Goal: Task Accomplishment & Management: Manage account settings

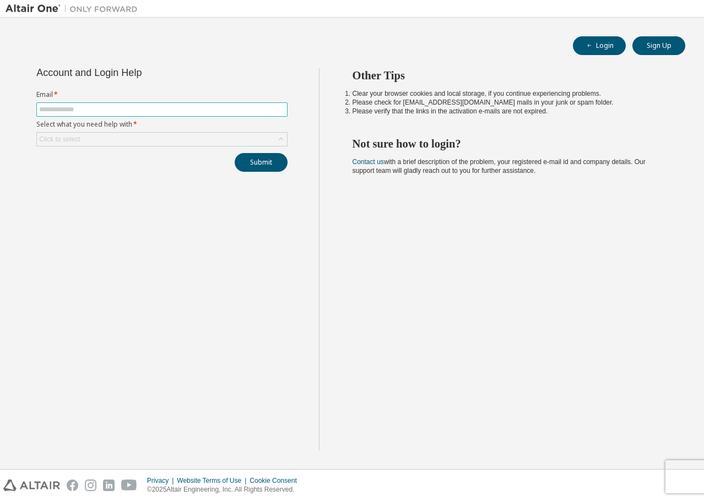
click at [160, 110] on input "text" at bounding box center [162, 109] width 246 height 9
click at [156, 147] on div "Account and Login Help Email * Select what you need help with * Click to select…" at bounding box center [162, 120] width 264 height 104
click at [158, 143] on div "Click to select" at bounding box center [162, 139] width 250 height 13
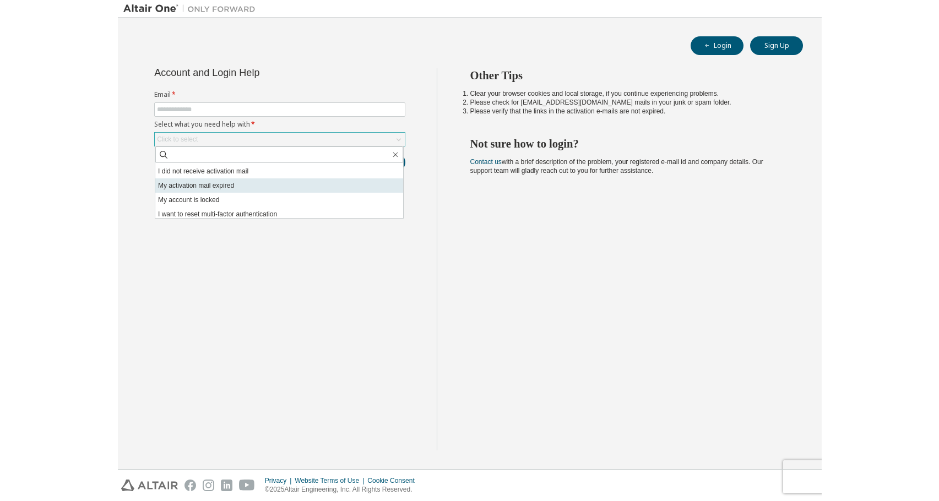
scroll to position [31, 0]
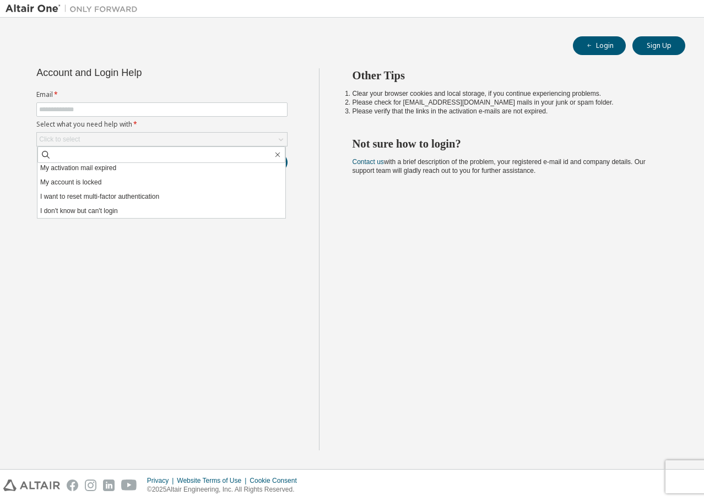
click at [239, 276] on div "Account and Login Help Email * Select what you need help with * Click to select…" at bounding box center [162, 259] width 313 height 382
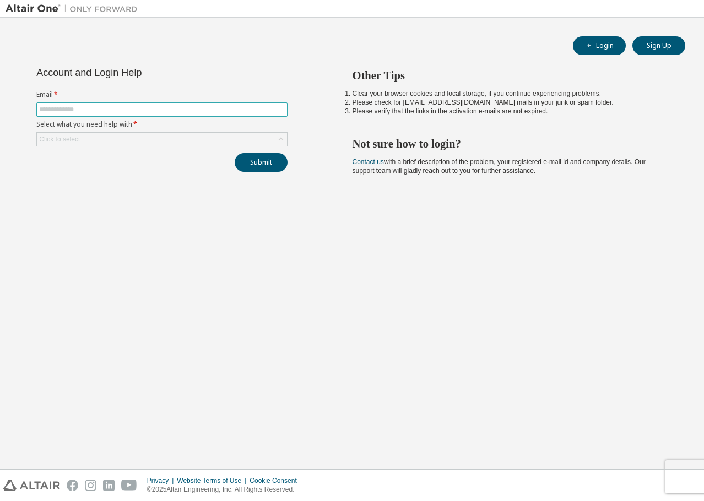
click at [161, 116] on span at bounding box center [161, 109] width 251 height 14
click at [163, 113] on input "text" at bounding box center [162, 109] width 246 height 9
click at [277, 395] on div "Account and Login Help Email * Select what you need help with * Click to select…" at bounding box center [162, 259] width 313 height 382
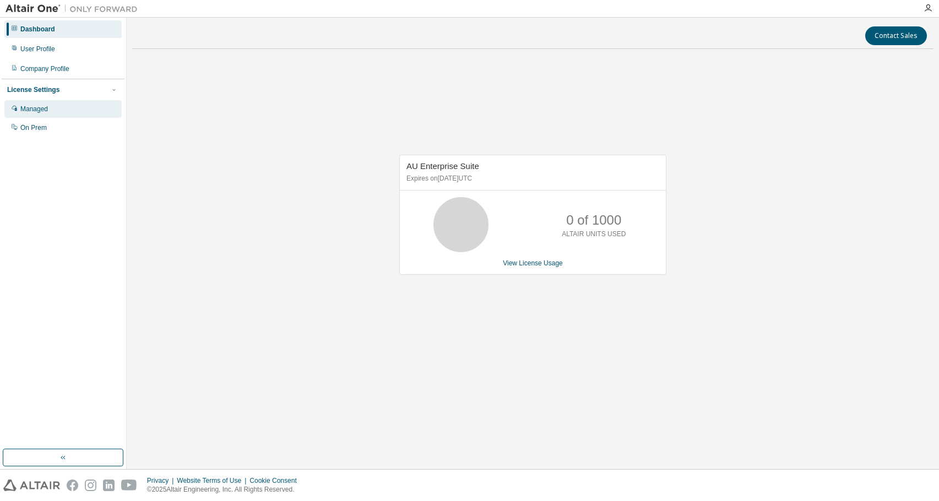
click at [56, 116] on div "Managed" at bounding box center [62, 109] width 117 height 18
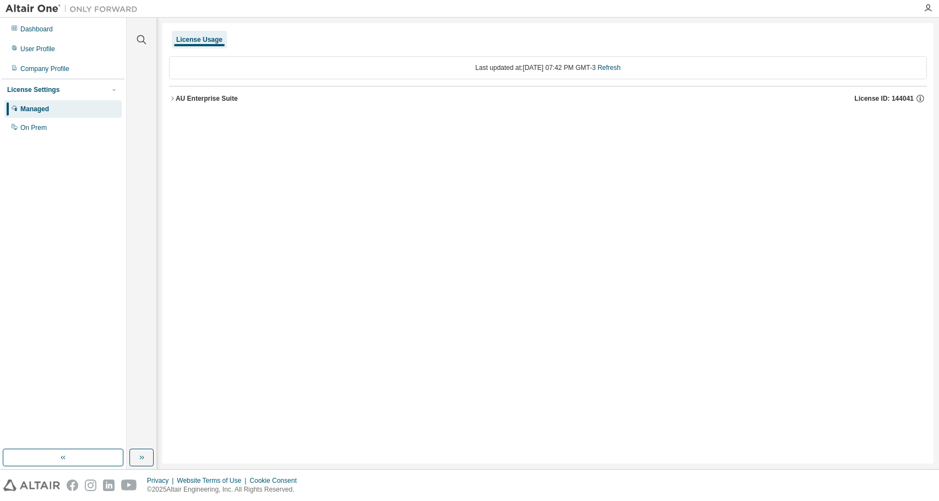
click at [182, 104] on button "AU Enterprise Suite License ID: 144041" at bounding box center [548, 98] width 758 height 24
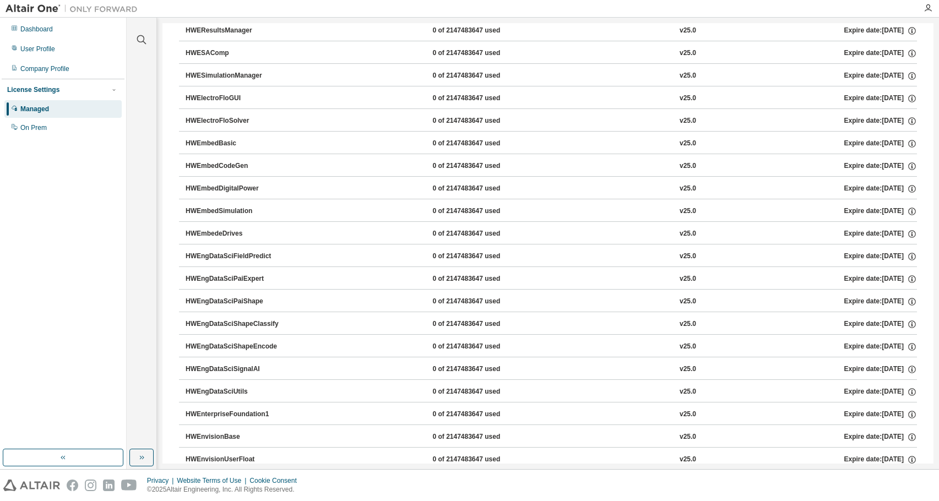
scroll to position [1377, 0]
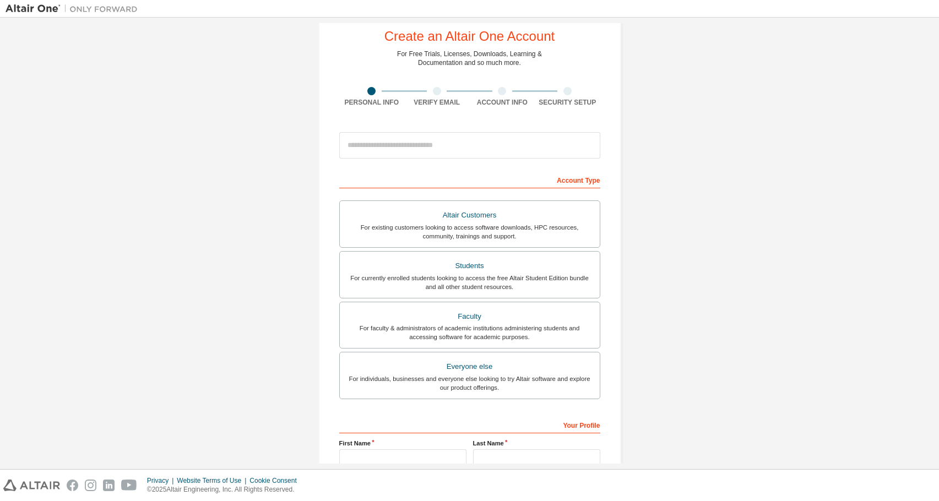
scroll to position [143, 0]
